Goal: Task Accomplishment & Management: Use online tool/utility

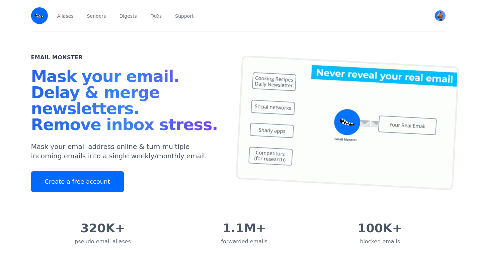
click at [76, 18] on div "Aliases Senders Digests FAQs Support" at bounding box center [239, 15] width 366 height 31
click at [72, 18] on link "Aliases" at bounding box center [65, 15] width 19 height 31
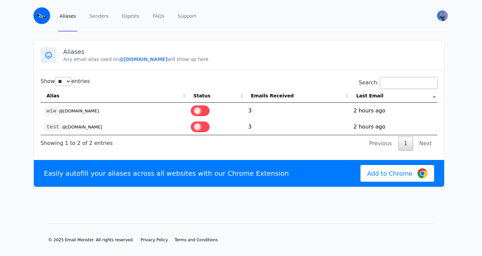
select select "**"
drag, startPoint x: 114, startPoint y: 60, endPoint x: 161, endPoint y: 60, distance: 47.5
click at [161, 60] on b "@wicked.eml.monster" at bounding box center [143, 59] width 49 height 5
copy b "@wicked.eml.monster"
